Goal: Check status: Check status

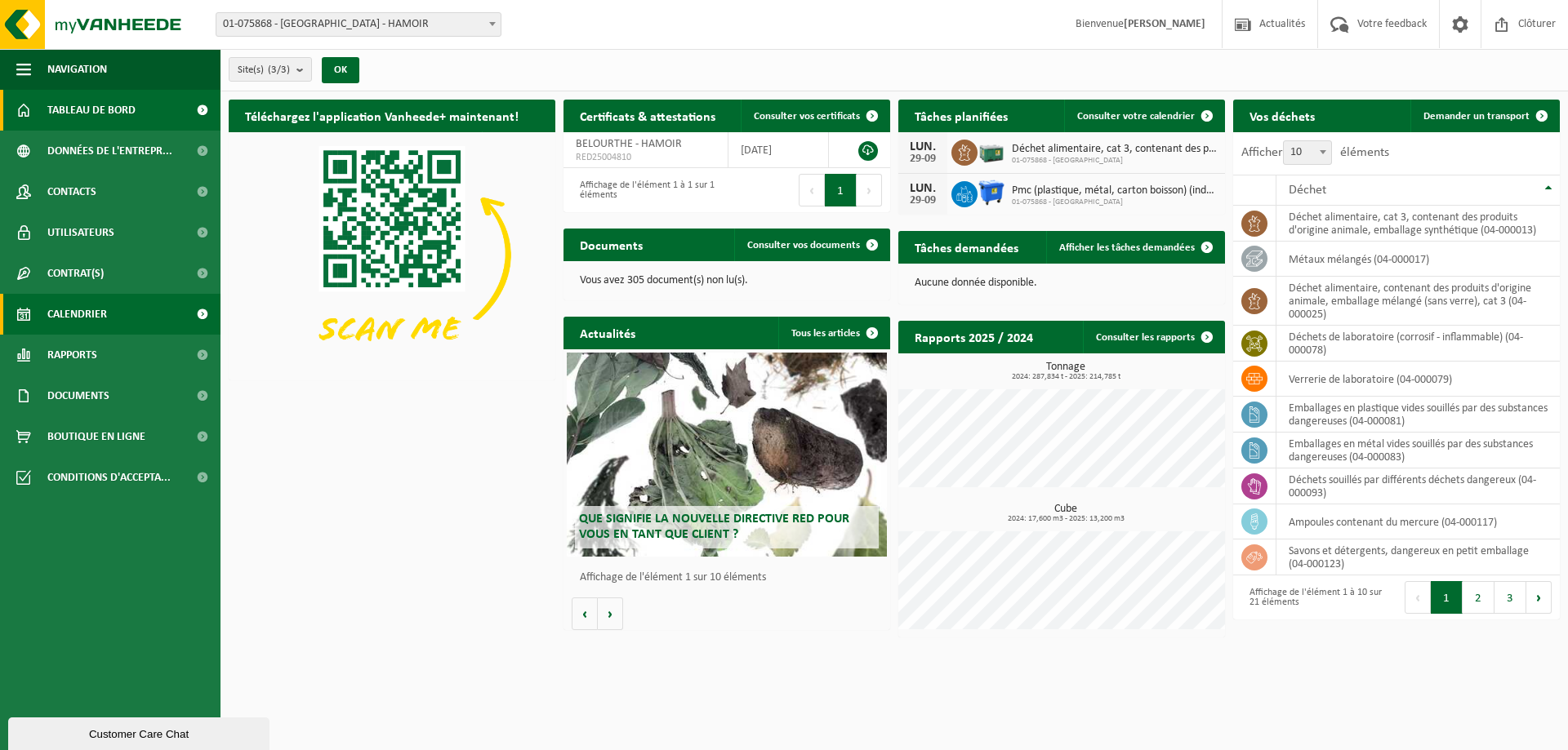
click at [111, 320] on link "Calendrier" at bounding box center [110, 314] width 220 height 41
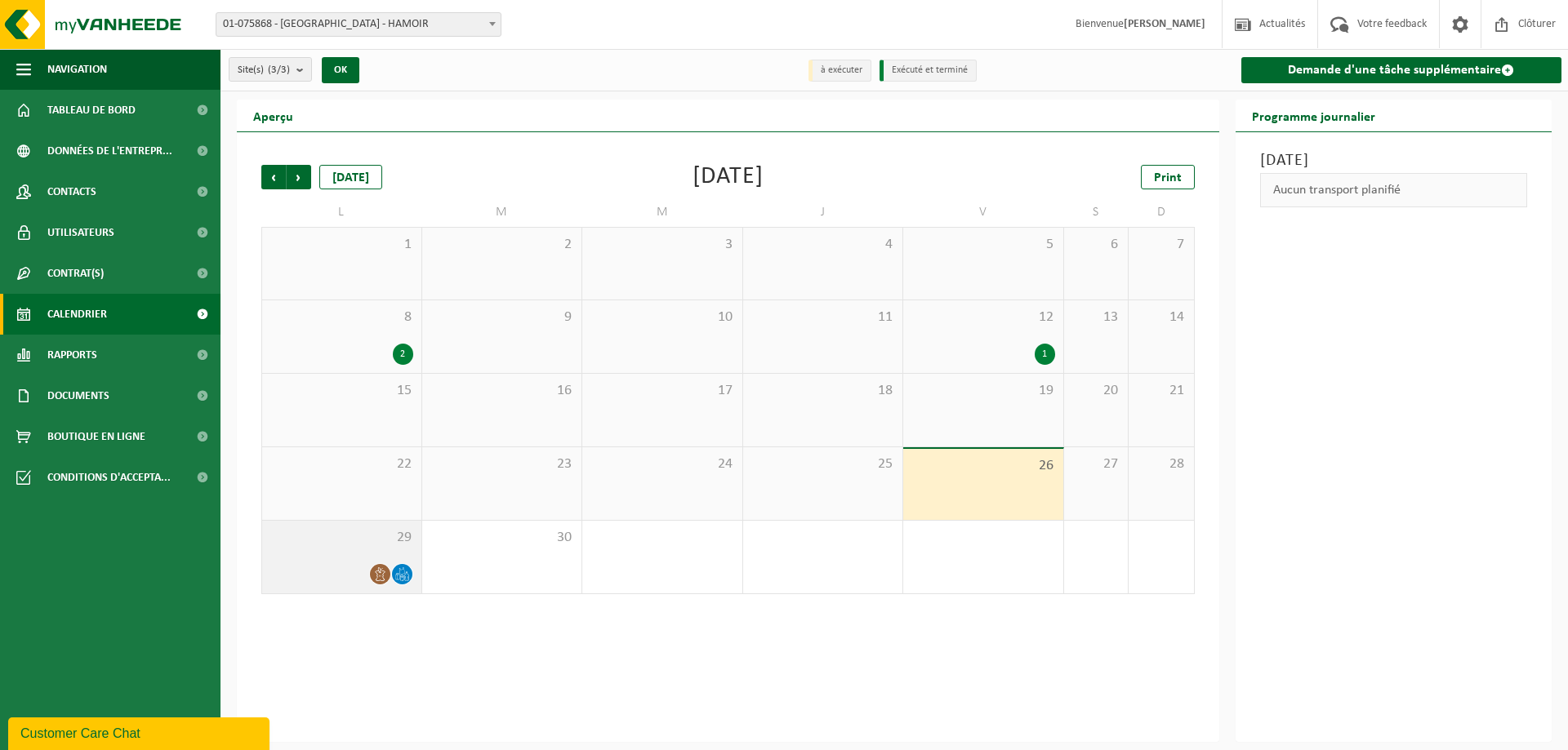
click at [327, 565] on div at bounding box center [341, 574] width 143 height 22
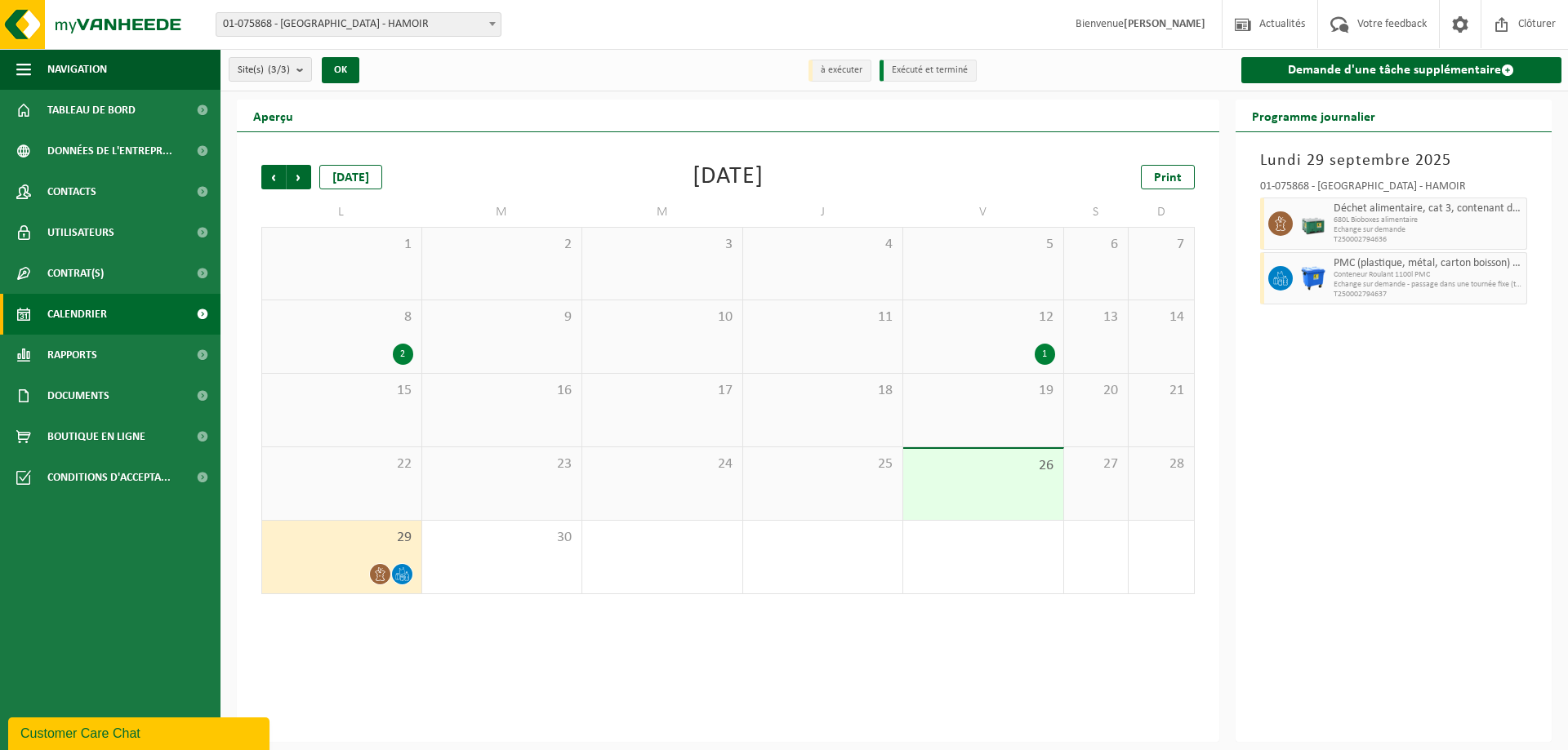
click at [994, 324] on span "12" at bounding box center [983, 317] width 143 height 18
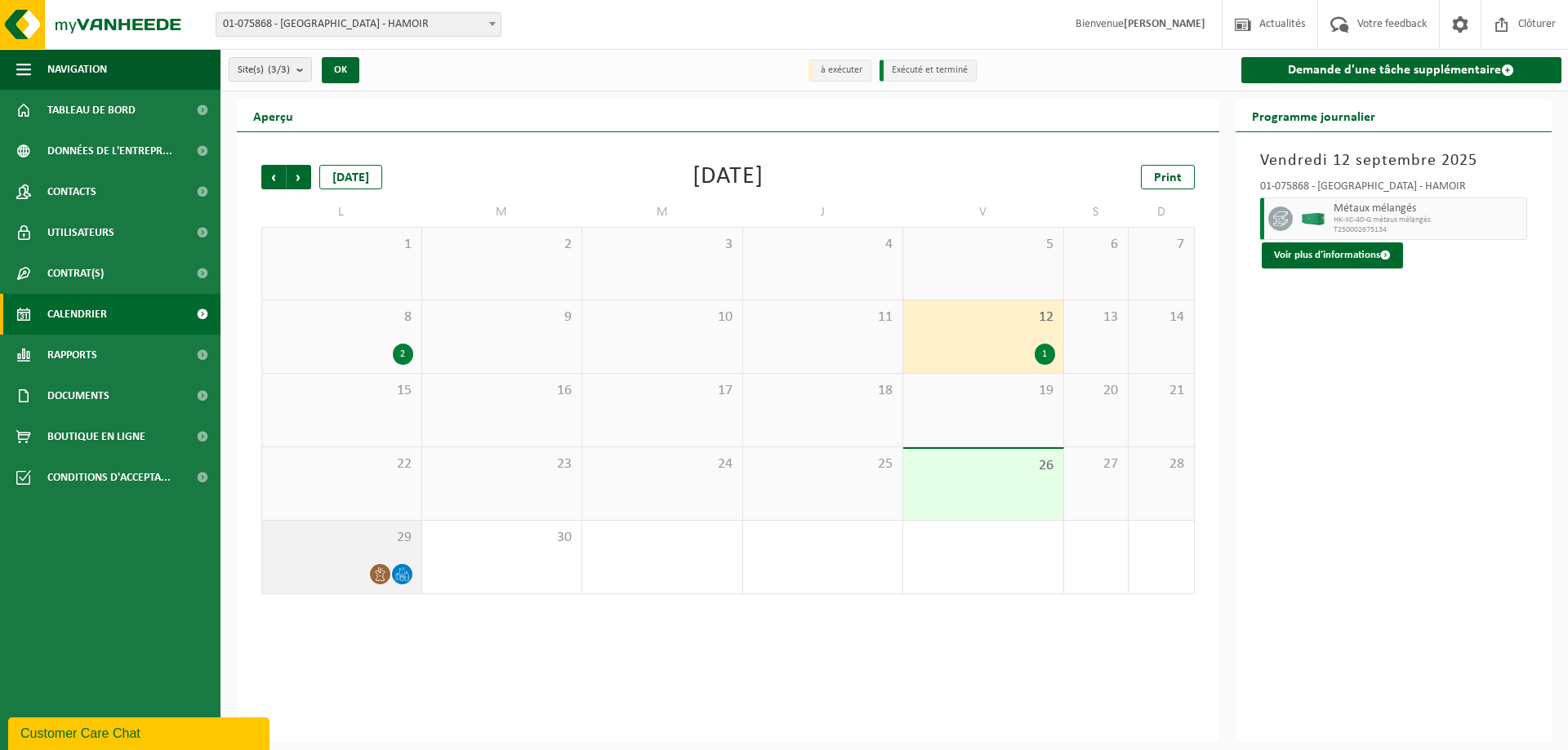
click at [282, 581] on div at bounding box center [341, 574] width 143 height 22
